Goal: Navigation & Orientation: Find specific page/section

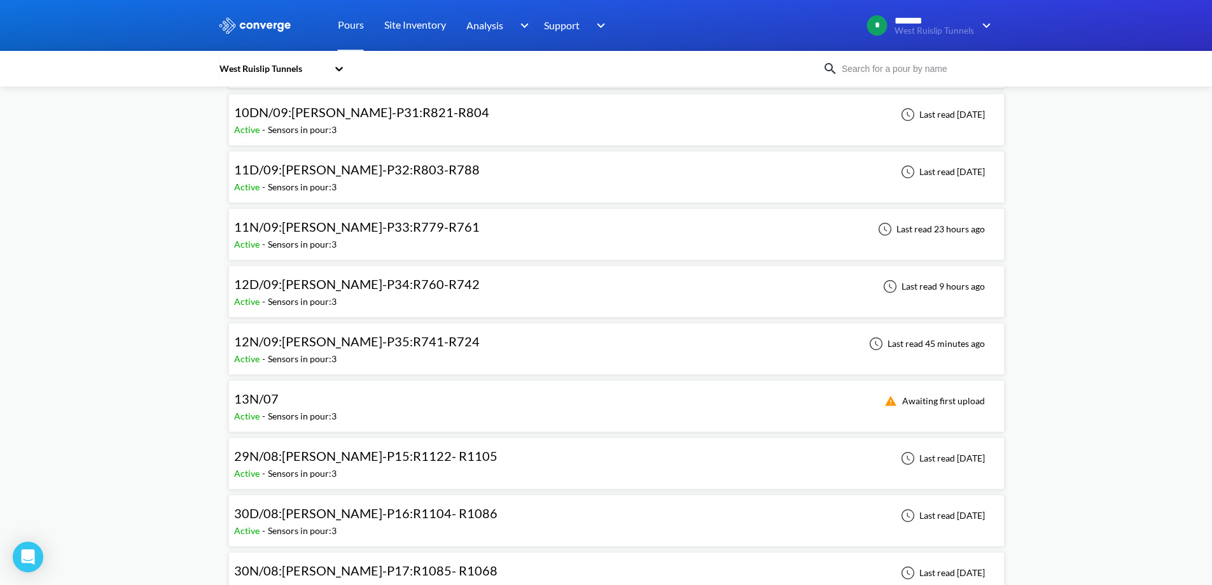
scroll to position [763, 0]
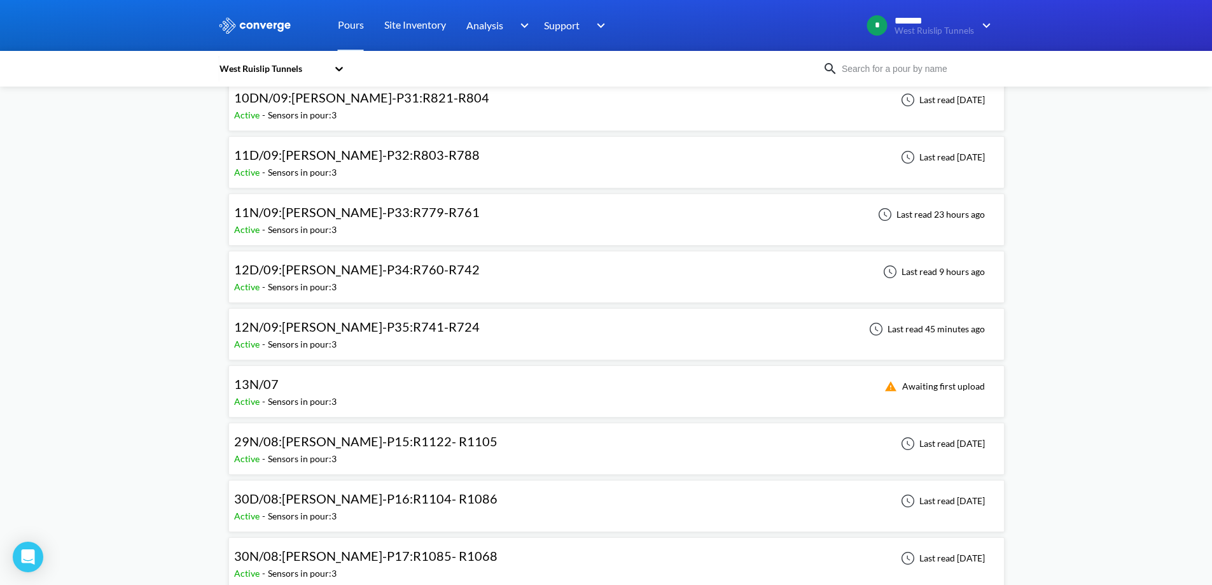
click at [317, 398] on div "Sensors in pour: 3" at bounding box center [302, 401] width 69 height 14
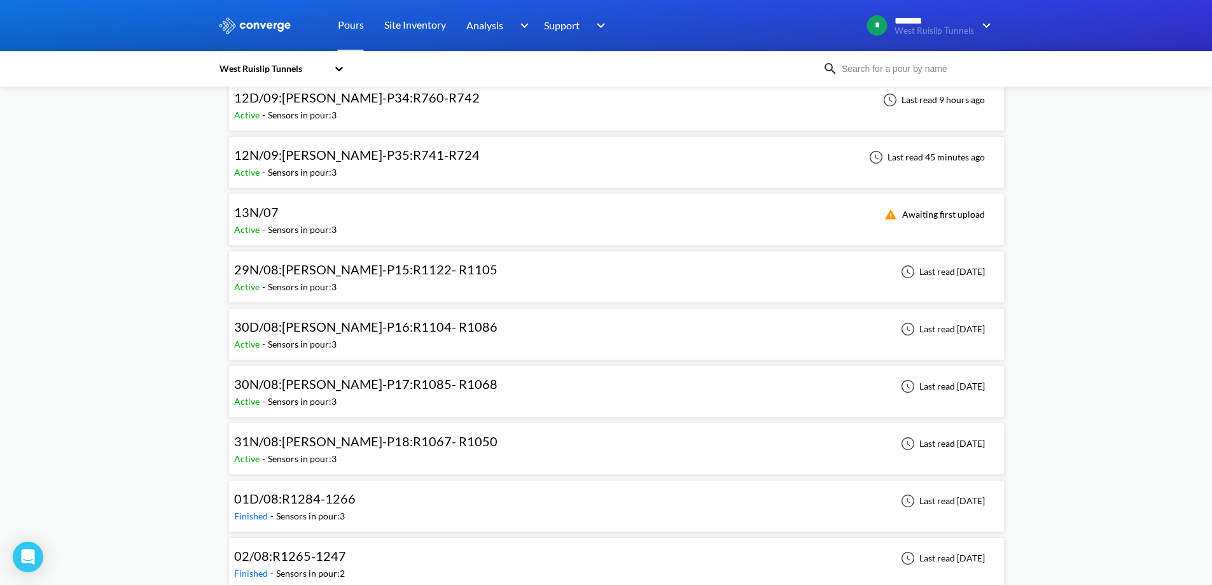
scroll to position [827, 0]
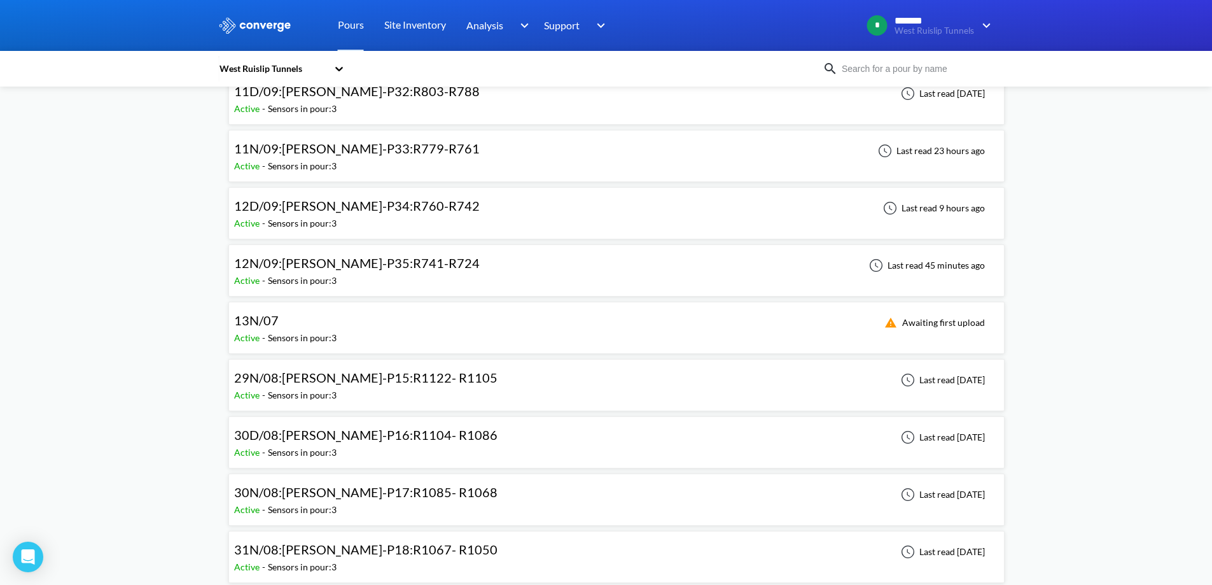
click at [485, 228] on div "12D/09:WB-DL-P34:R760-R742 Active - Sensors in pour: 3 Last read 9 hours ago" at bounding box center [616, 213] width 765 height 41
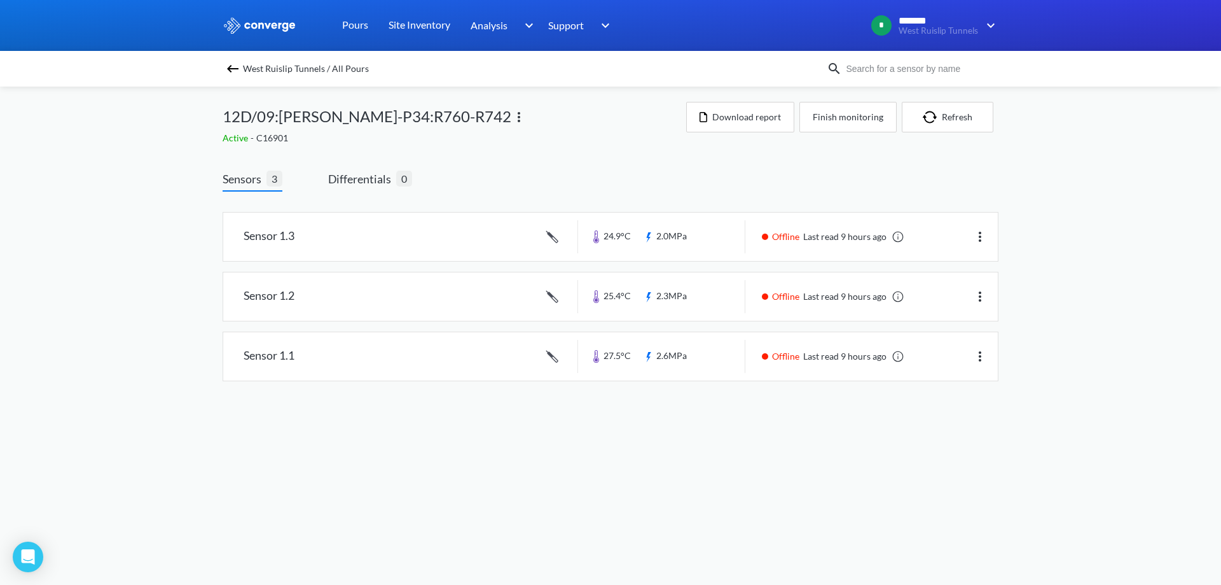
click at [236, 70] on img at bounding box center [232, 68] width 15 height 15
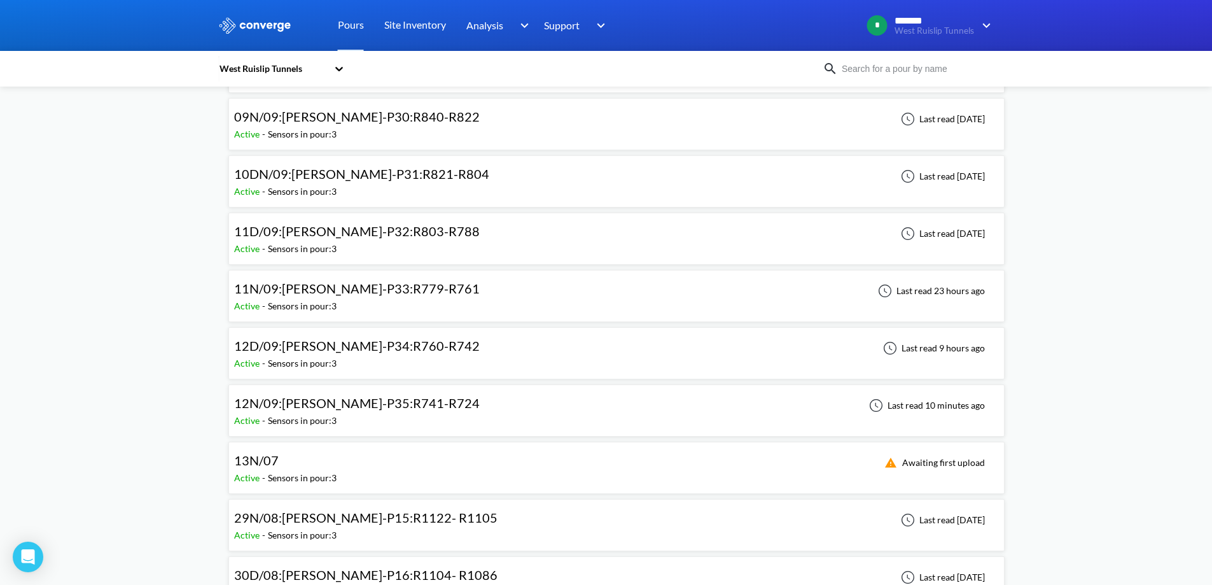
scroll to position [763, 0]
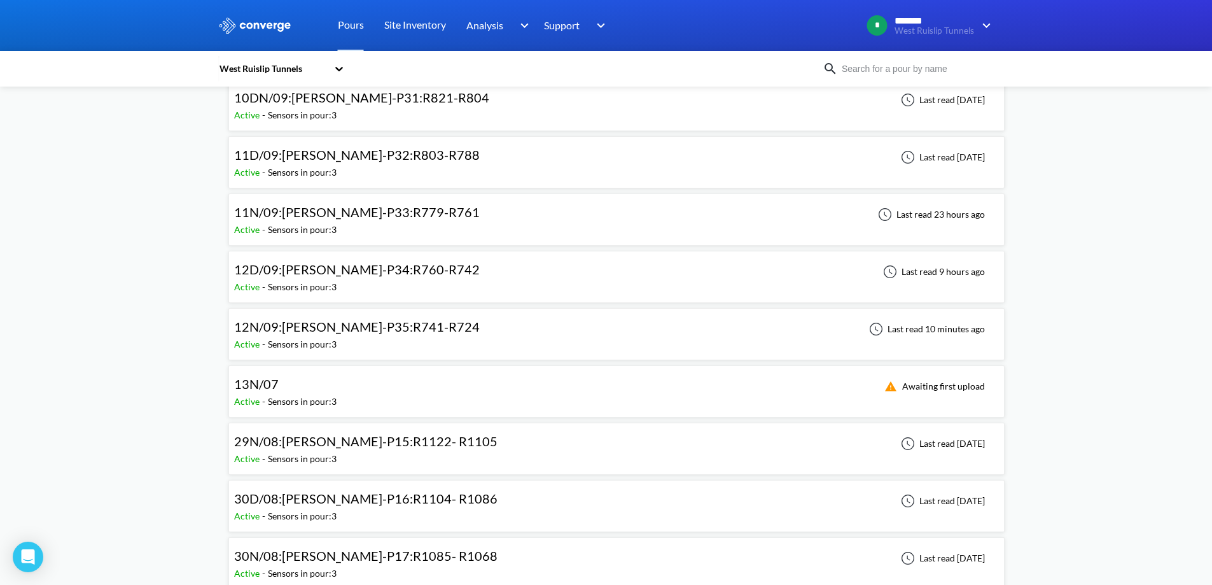
click at [277, 19] on img at bounding box center [255, 25] width 74 height 17
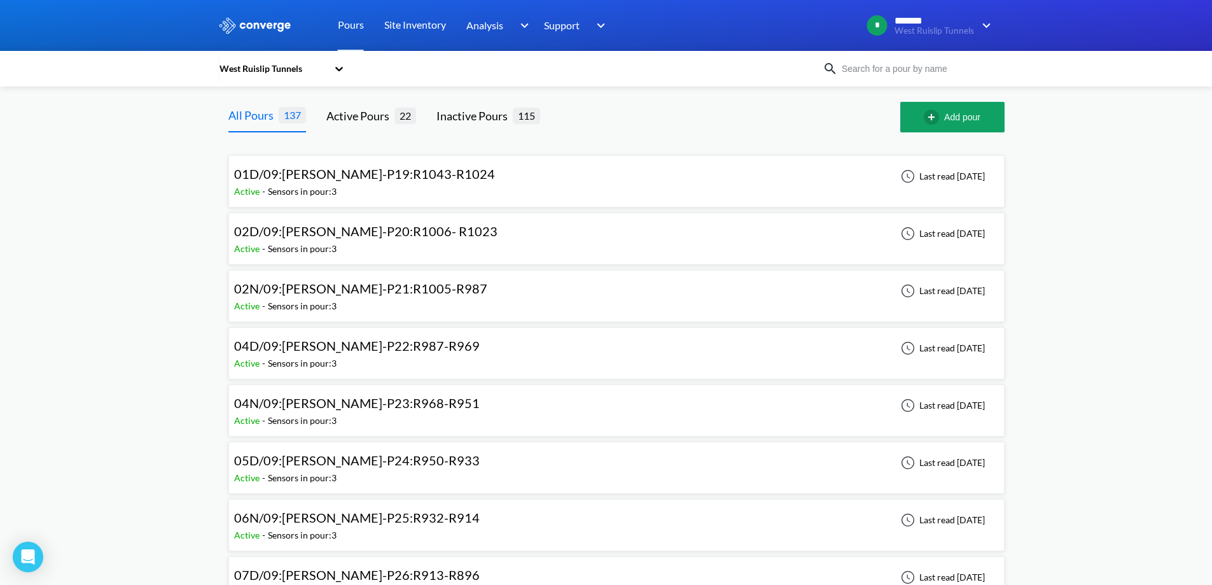
click at [278, 31] on img at bounding box center [255, 25] width 74 height 17
click at [434, 11] on link "Site Inventory" at bounding box center [415, 25] width 62 height 51
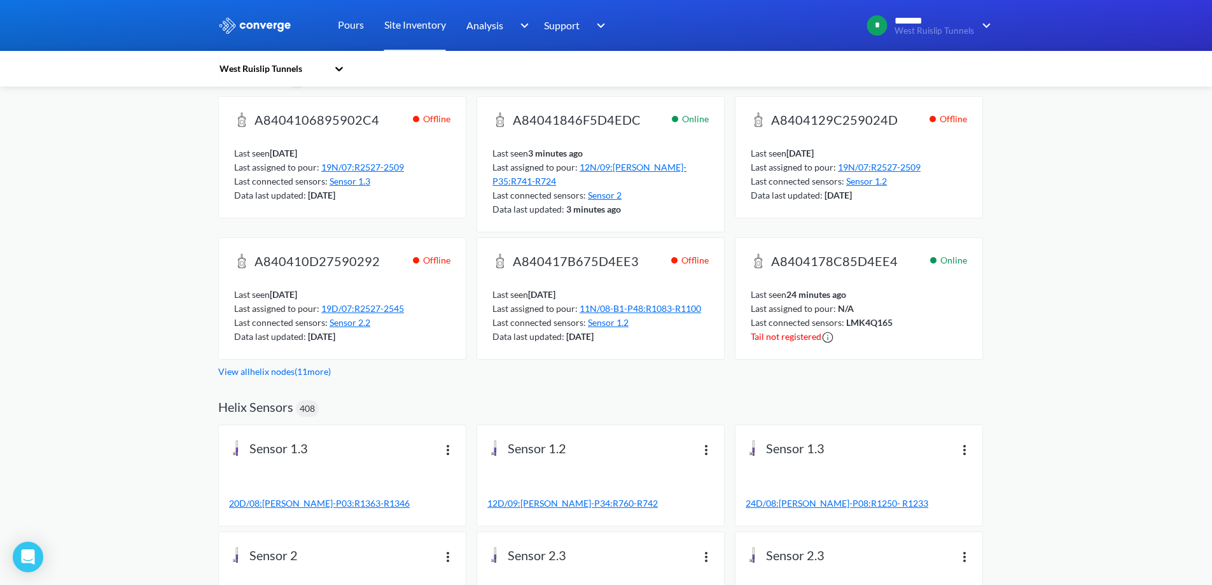
scroll to position [287, 0]
